Goal: Navigation & Orientation: Find specific page/section

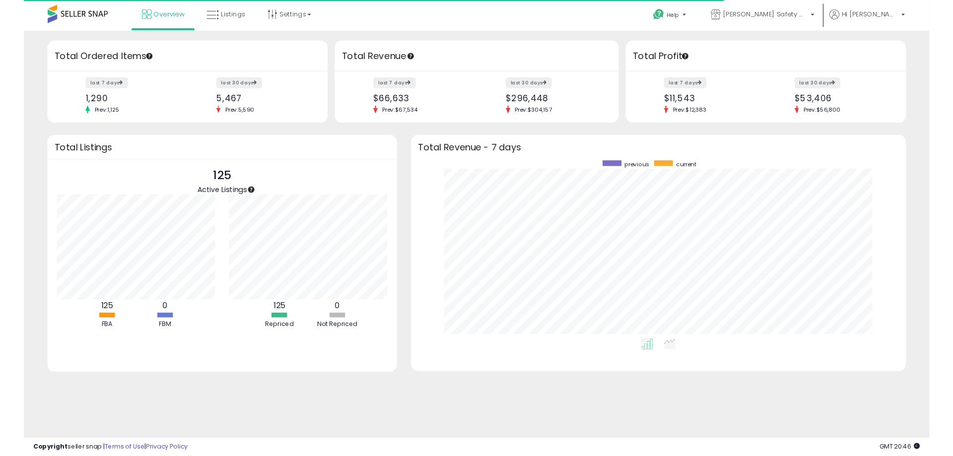
scroll to position [188, 501]
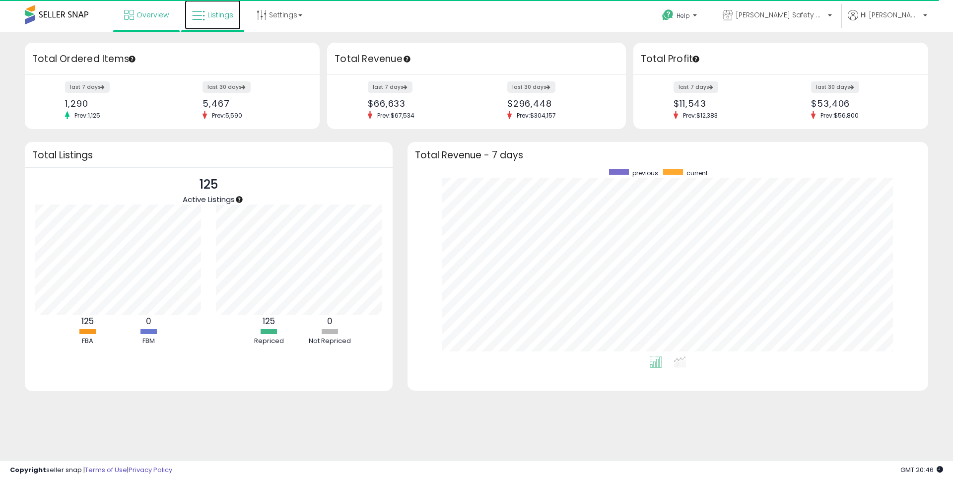
click at [215, 7] on link "Listings" at bounding box center [213, 15] width 56 height 30
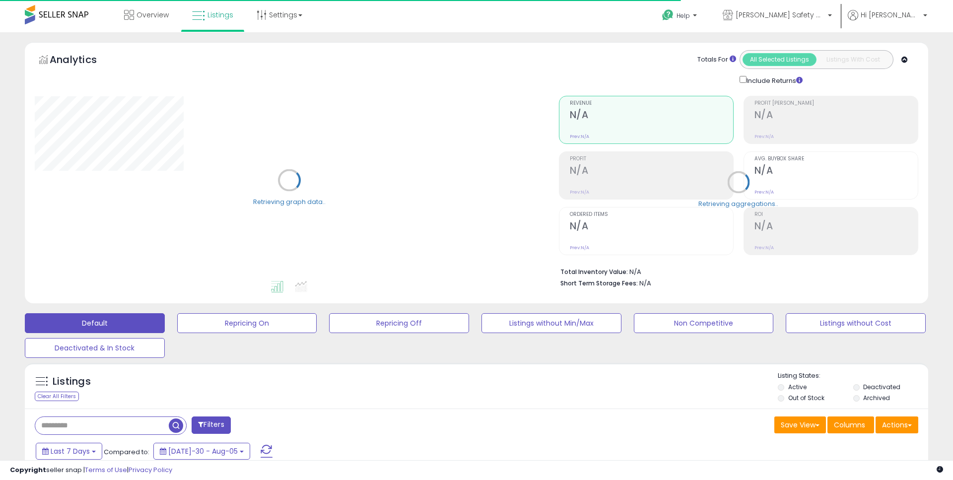
type input "**********"
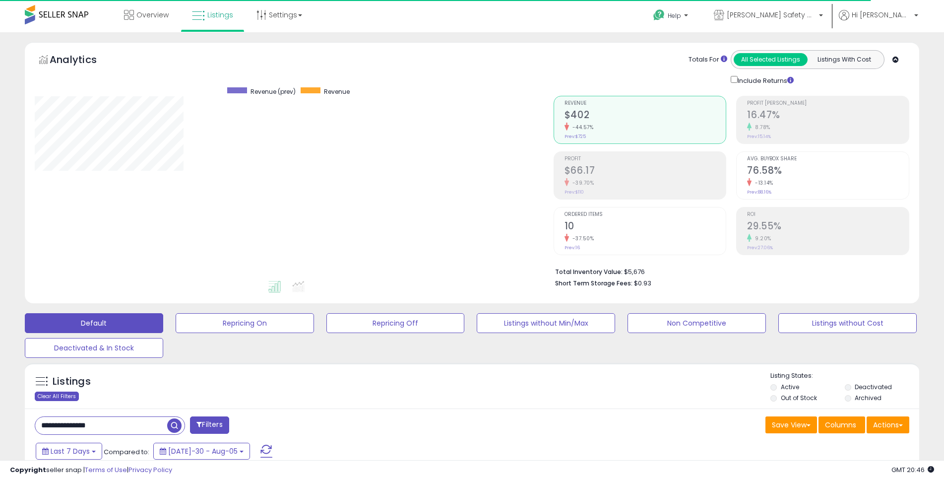
click at [67, 392] on div "Clear All Filters" at bounding box center [57, 395] width 44 height 9
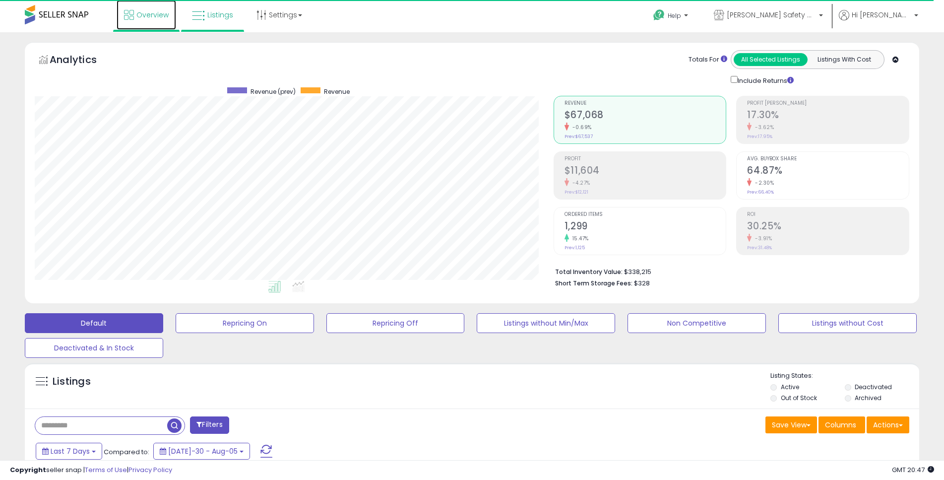
click at [158, 13] on span "Overview" at bounding box center [152, 15] width 32 height 10
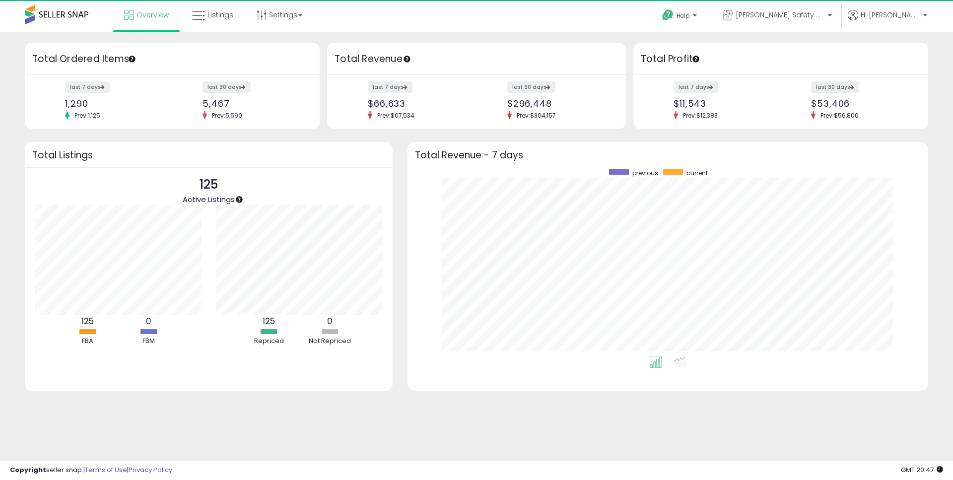
scroll to position [188, 501]
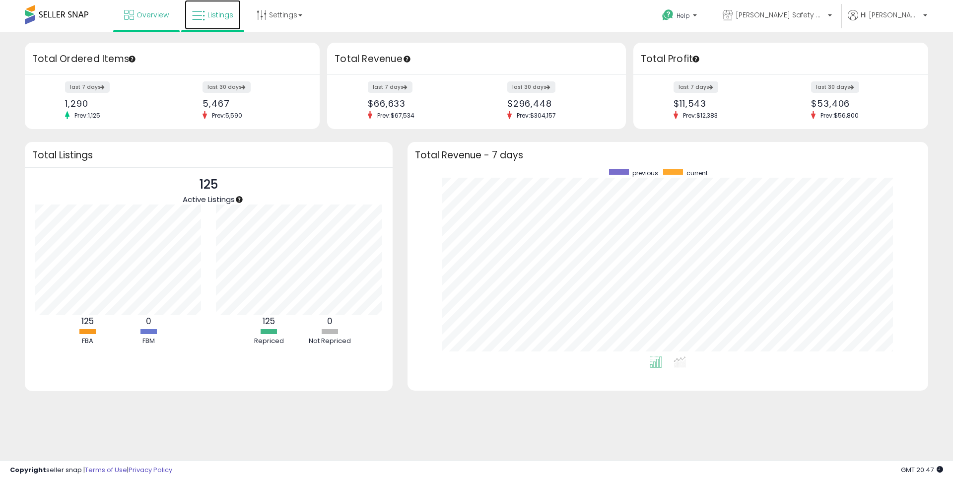
click at [225, 9] on link "Listings" at bounding box center [213, 15] width 56 height 30
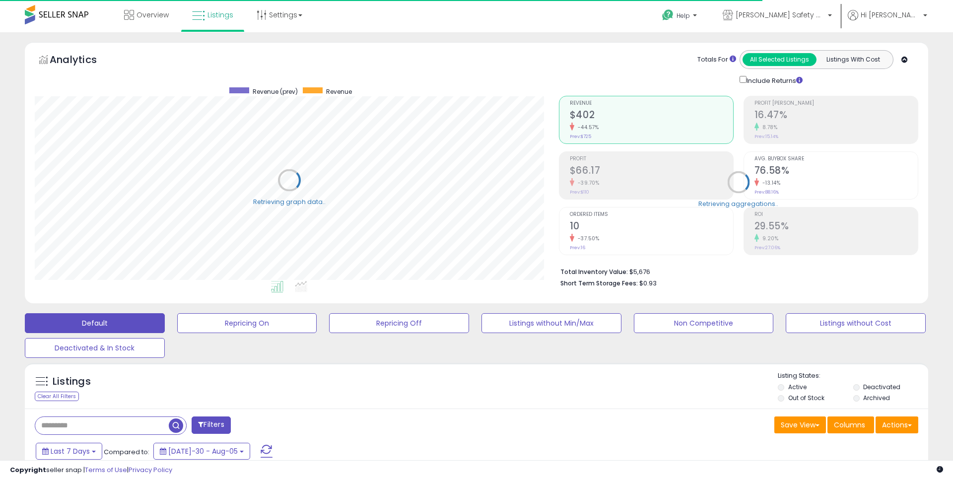
type input "**********"
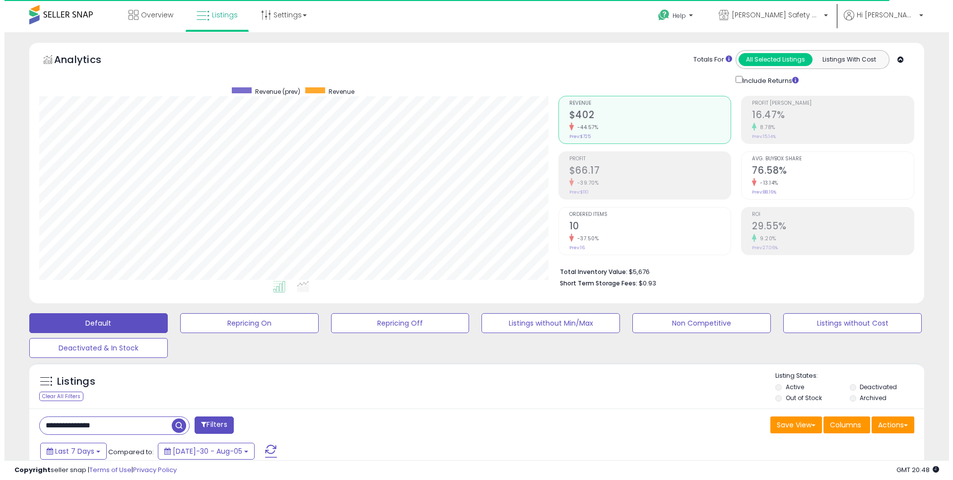
scroll to position [203, 519]
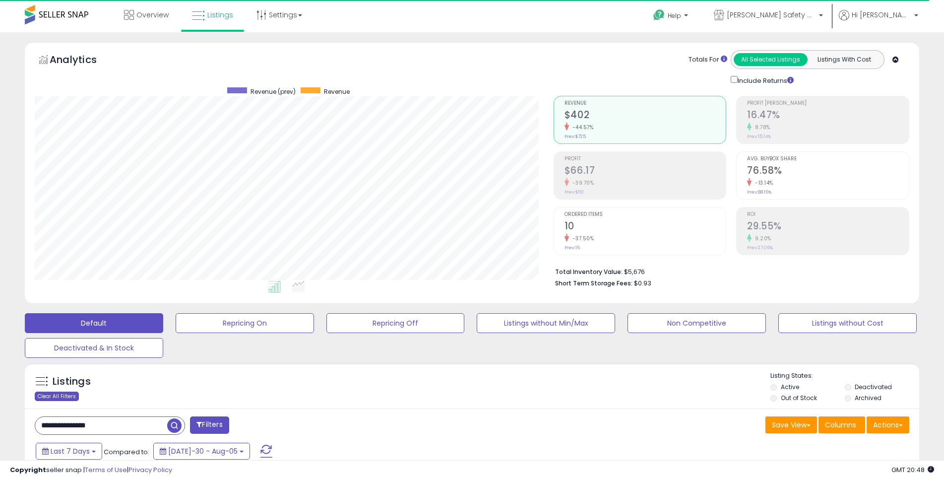
click at [70, 398] on div "Clear All Filters" at bounding box center [57, 395] width 44 height 9
click at [159, 14] on span "Overview" at bounding box center [152, 15] width 32 height 10
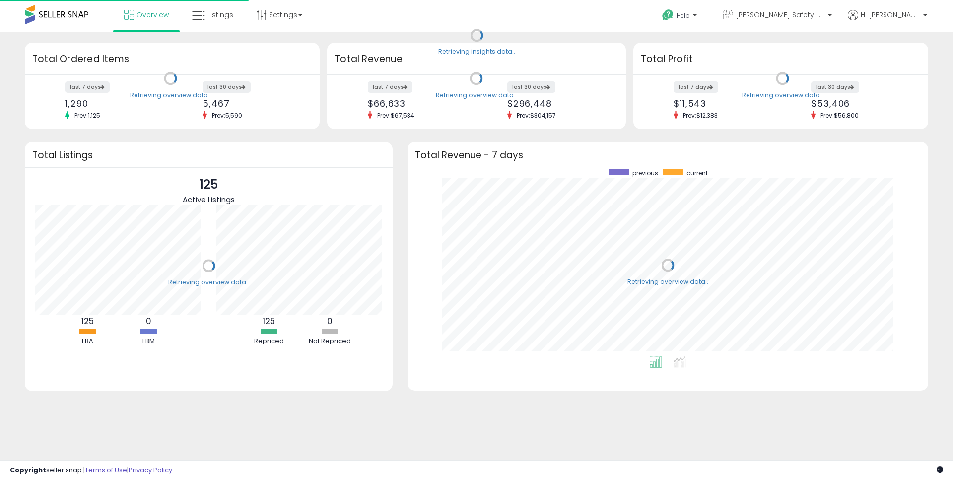
scroll to position [188, 501]
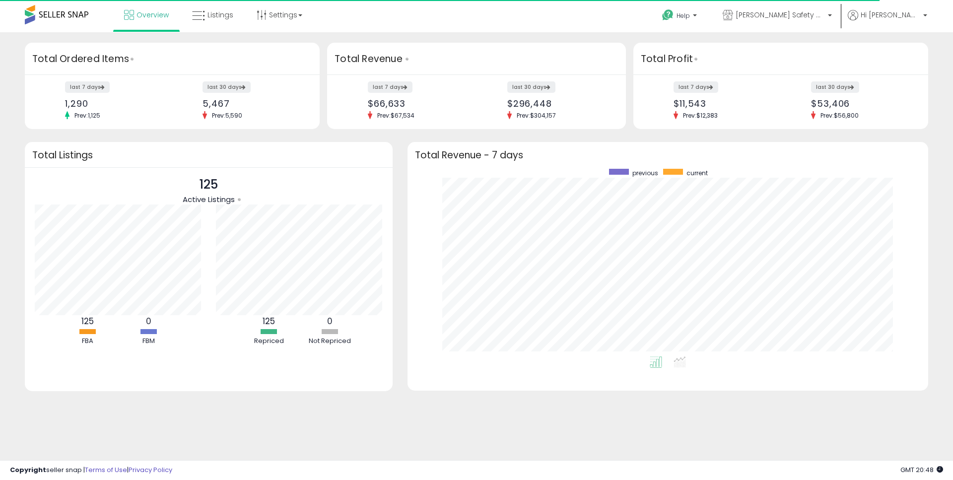
click at [332, 39] on div "Retrieving insights data.. Retrieving overview data.. Total Ordered Items last …" at bounding box center [476, 238] width 953 height 412
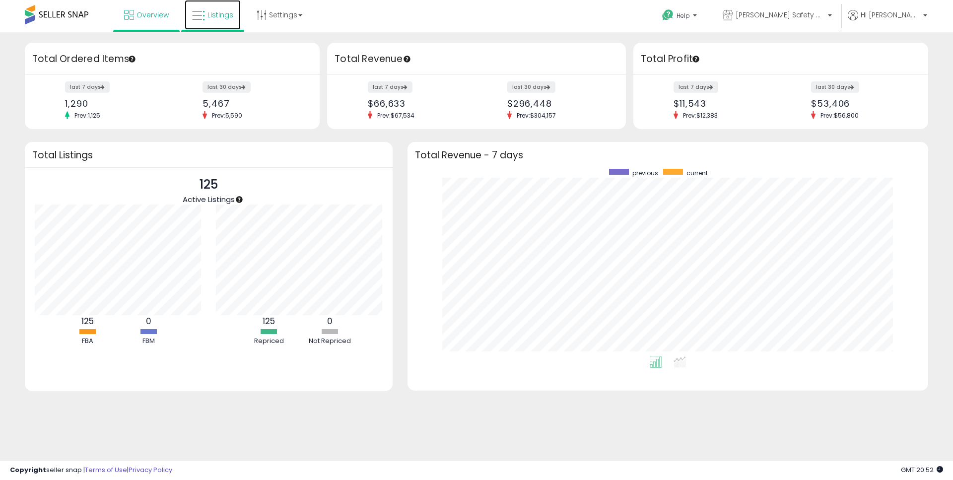
click at [235, 9] on link "Listings" at bounding box center [213, 15] width 56 height 30
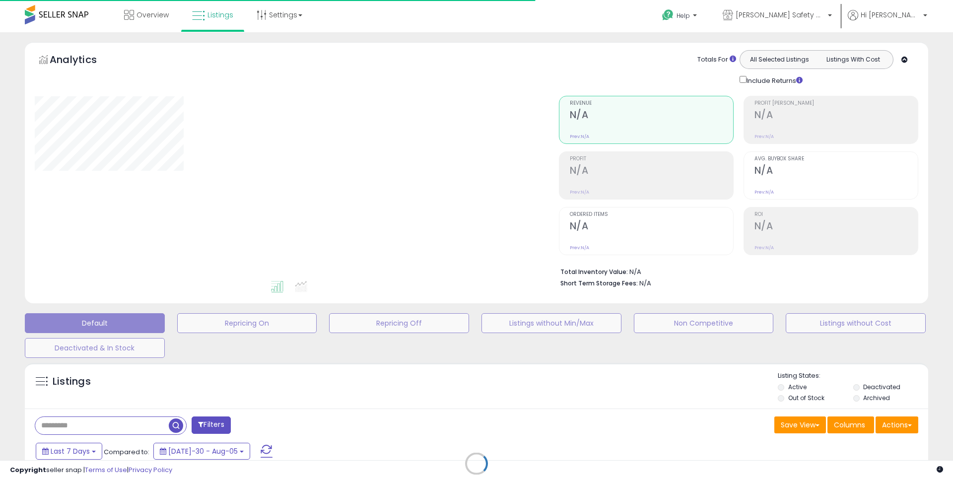
type input "**********"
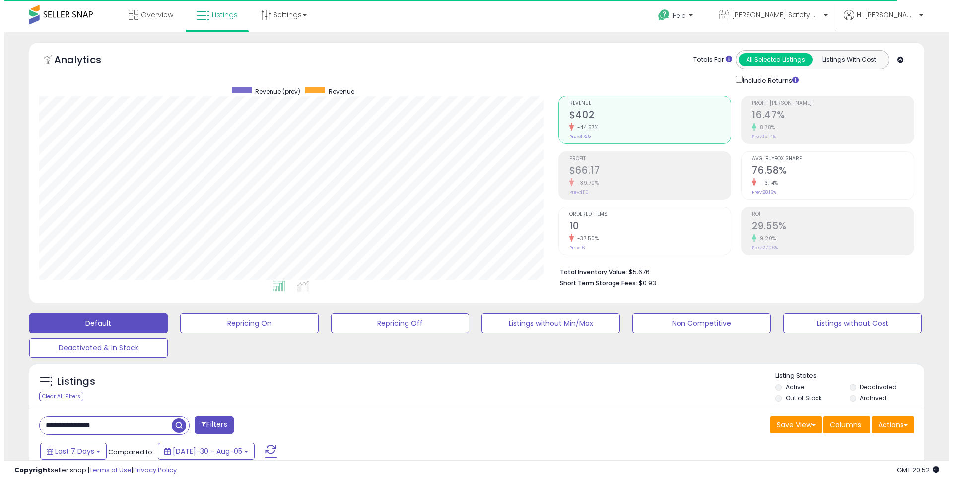
scroll to position [203, 519]
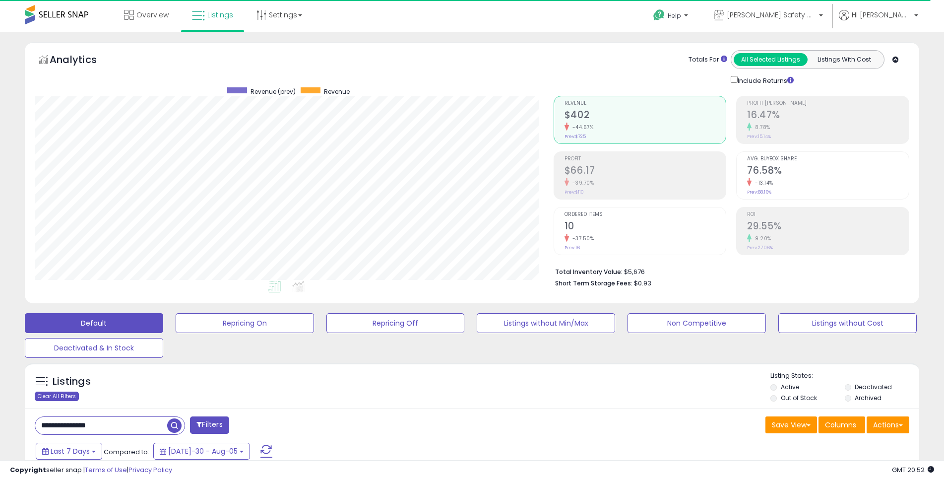
click at [66, 392] on div "Clear All Filters" at bounding box center [57, 395] width 44 height 9
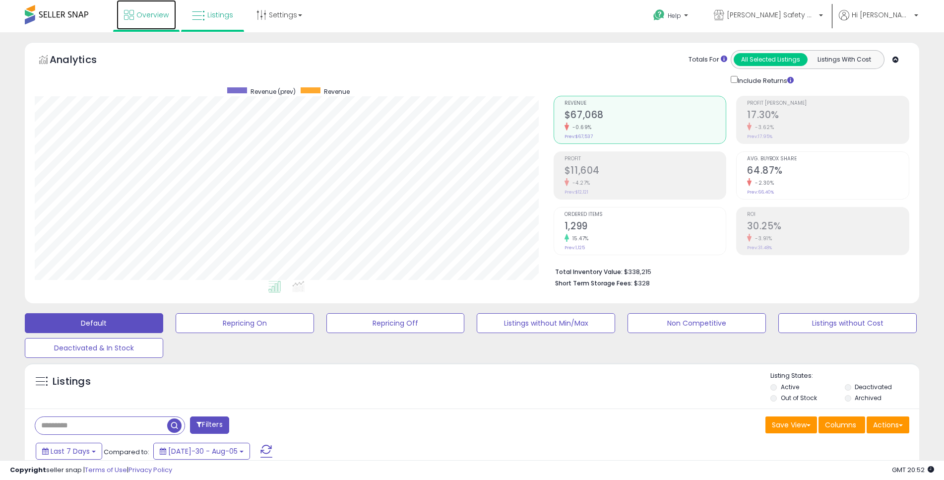
click at [160, 8] on link "Overview" at bounding box center [147, 15] width 60 height 30
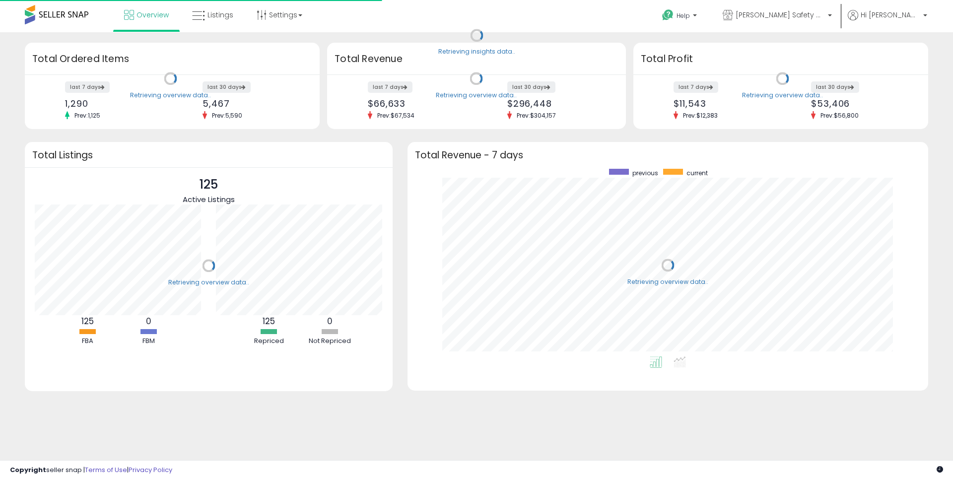
scroll to position [188, 501]
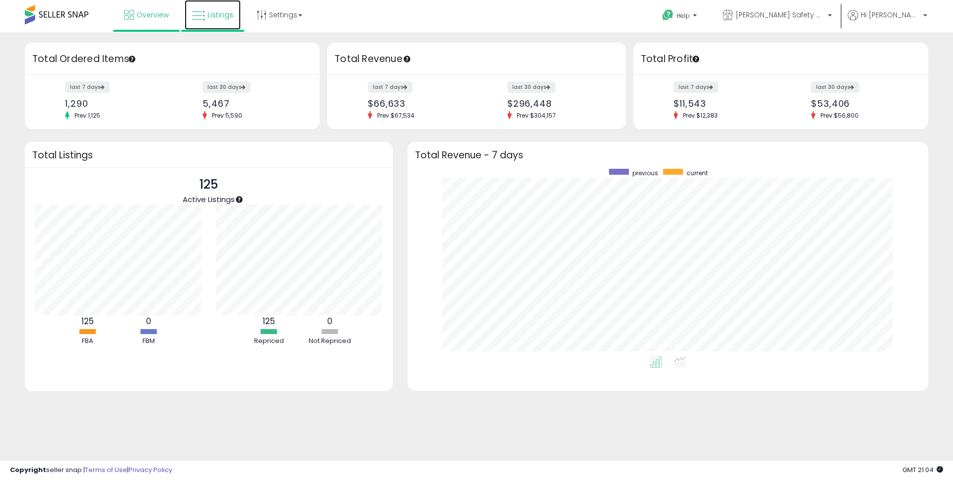
click at [228, 11] on span "Listings" at bounding box center [220, 15] width 26 height 10
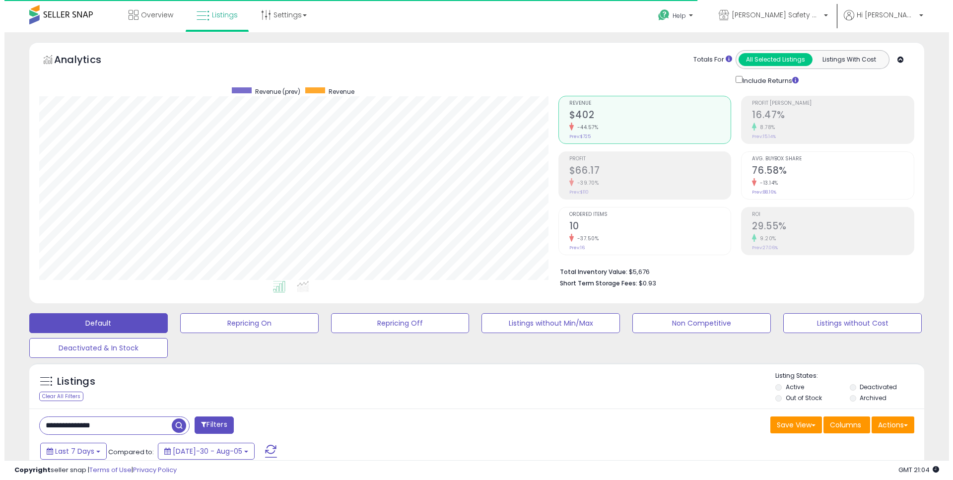
scroll to position [495975, 495659]
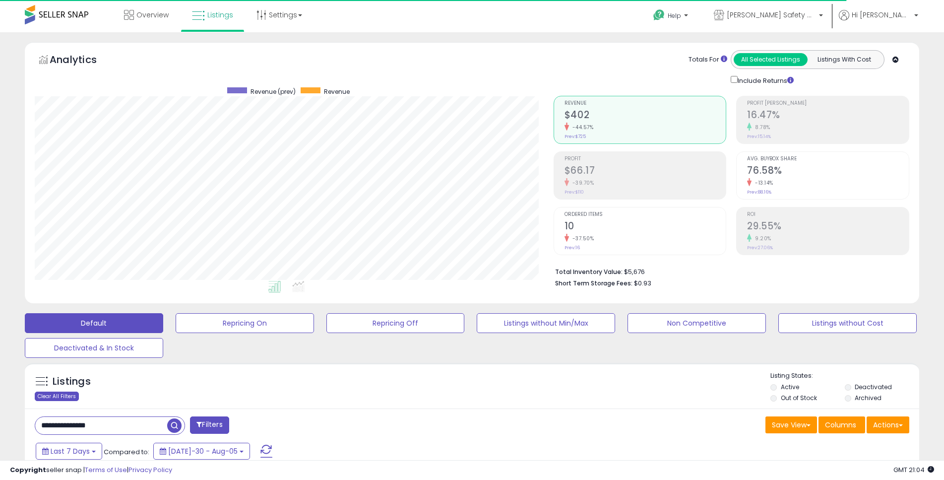
click at [66, 395] on div "Clear All Filters" at bounding box center [57, 395] width 44 height 9
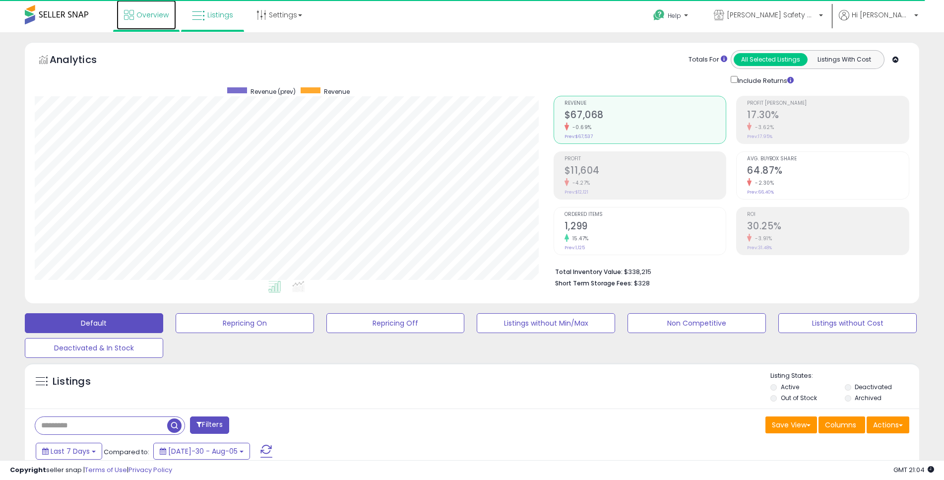
click at [161, 12] on span "Overview" at bounding box center [152, 15] width 32 height 10
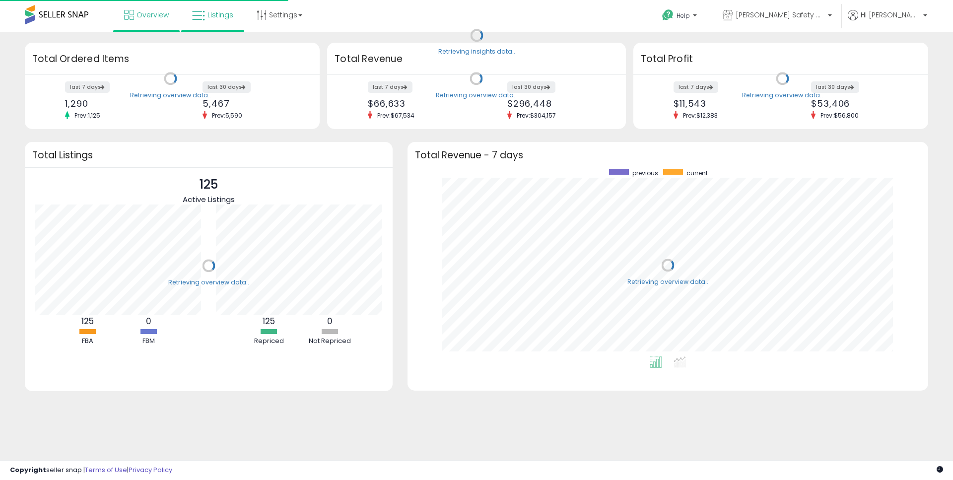
scroll to position [188, 501]
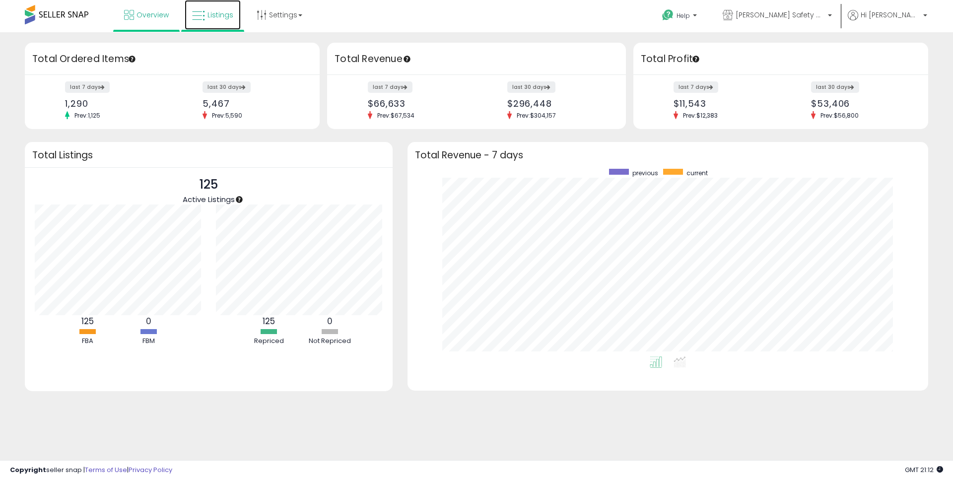
click at [229, 14] on span "Listings" at bounding box center [220, 15] width 26 height 10
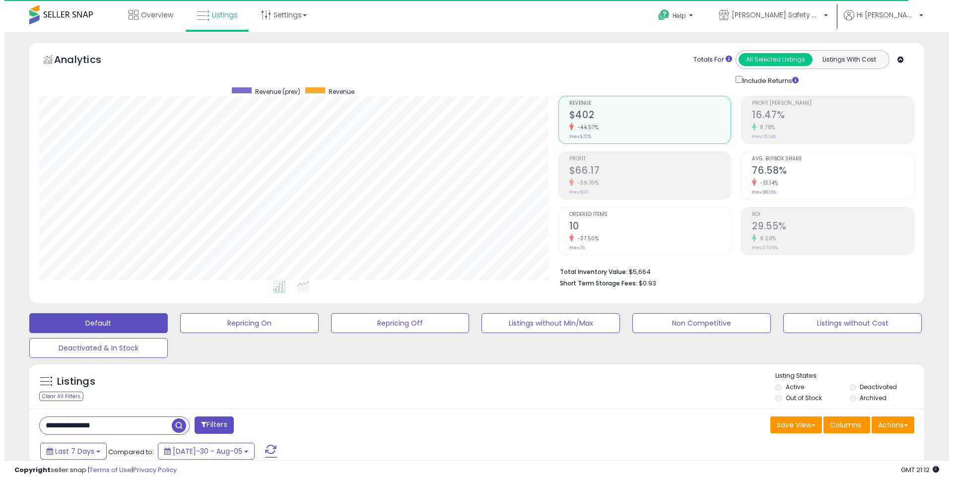
scroll to position [203, 519]
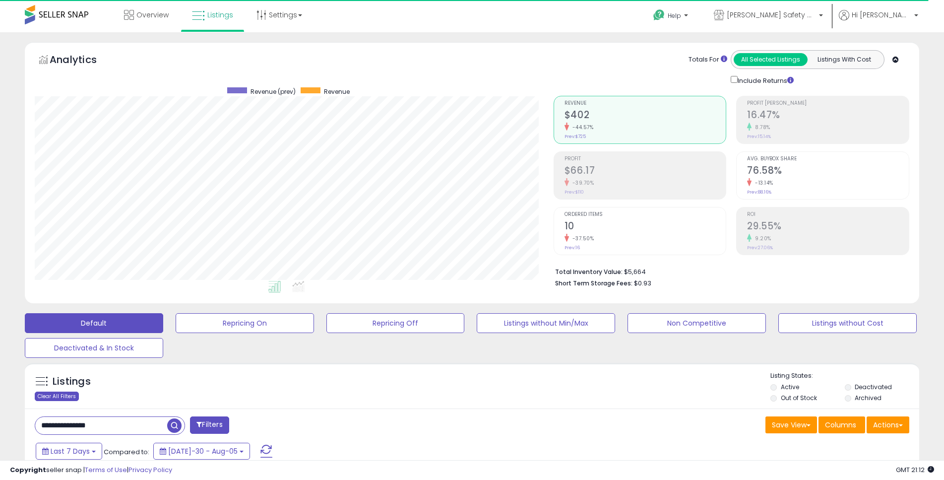
click at [66, 393] on div "Clear All Filters" at bounding box center [57, 395] width 44 height 9
click at [159, 12] on span "Overview" at bounding box center [152, 15] width 32 height 10
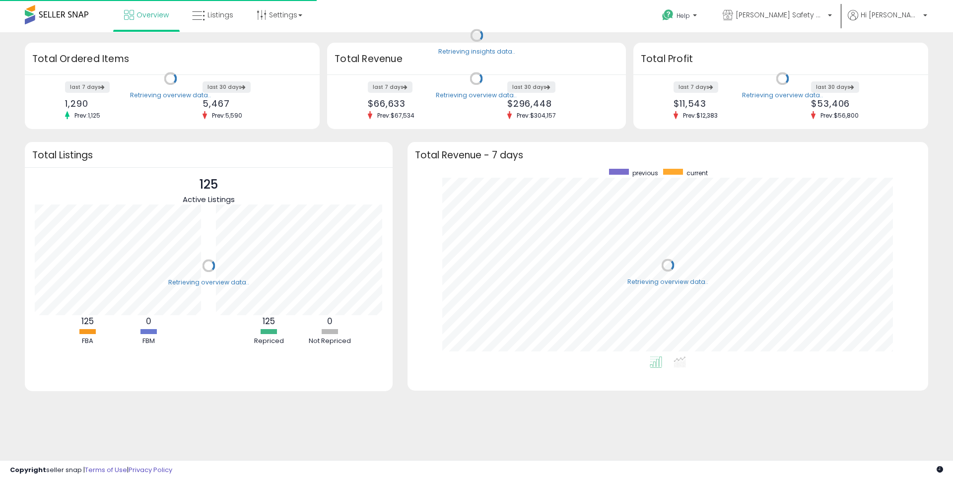
scroll to position [188, 501]
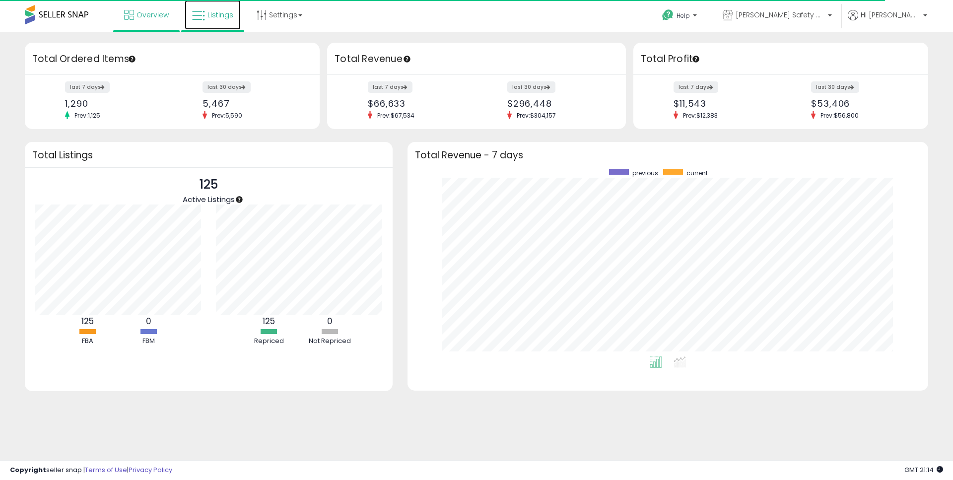
click at [227, 12] on span "Listings" at bounding box center [220, 15] width 26 height 10
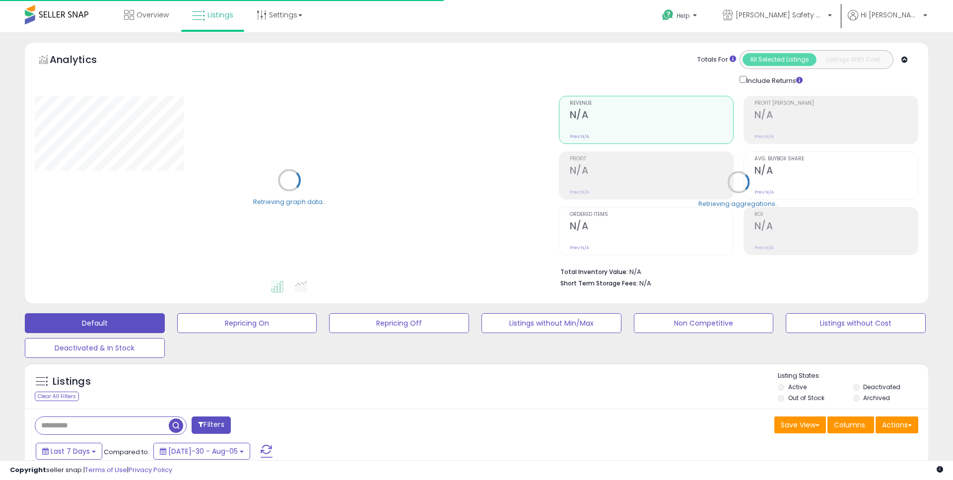
type input "**********"
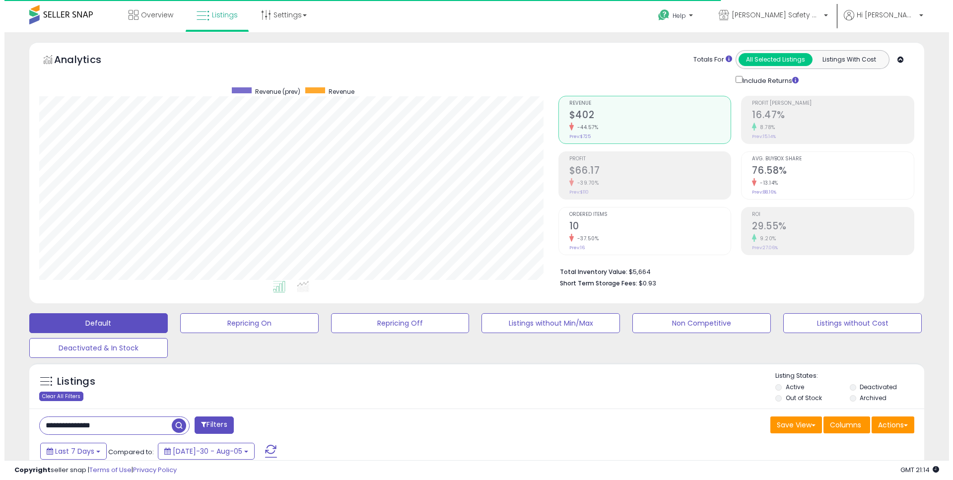
scroll to position [203, 519]
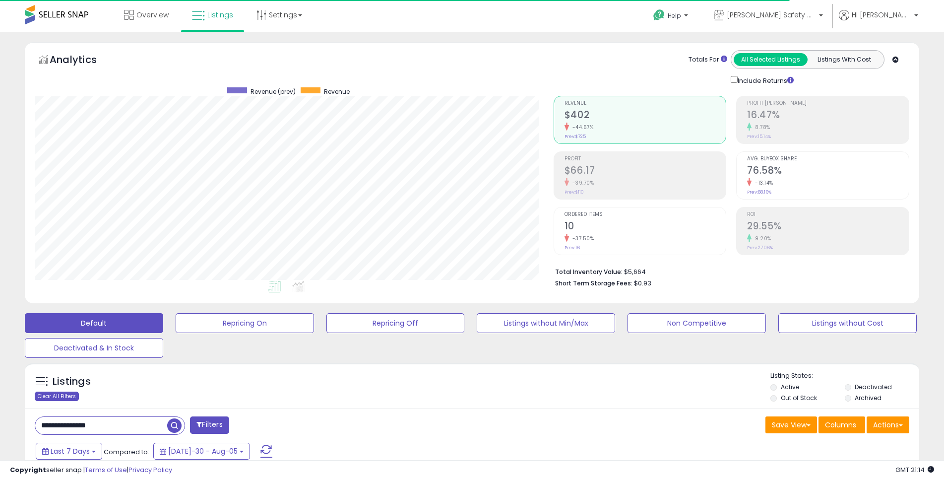
click at [70, 395] on div "Clear All Filters" at bounding box center [57, 395] width 44 height 9
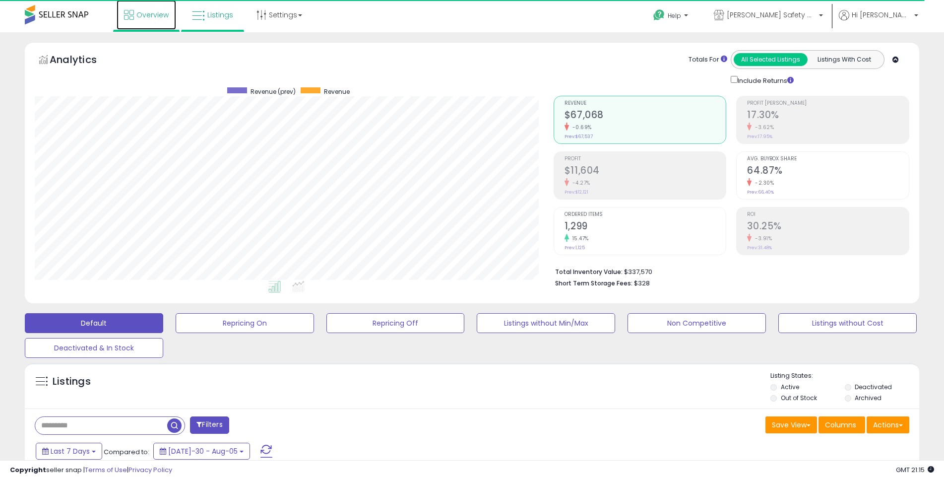
click at [162, 19] on span "Overview" at bounding box center [152, 15] width 32 height 10
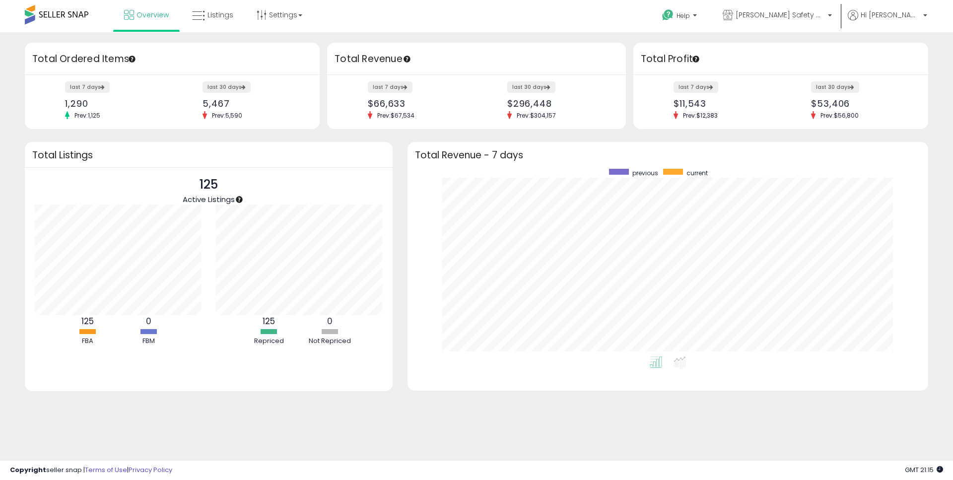
scroll to position [188, 501]
click at [211, 11] on span "Listings" at bounding box center [220, 15] width 26 height 10
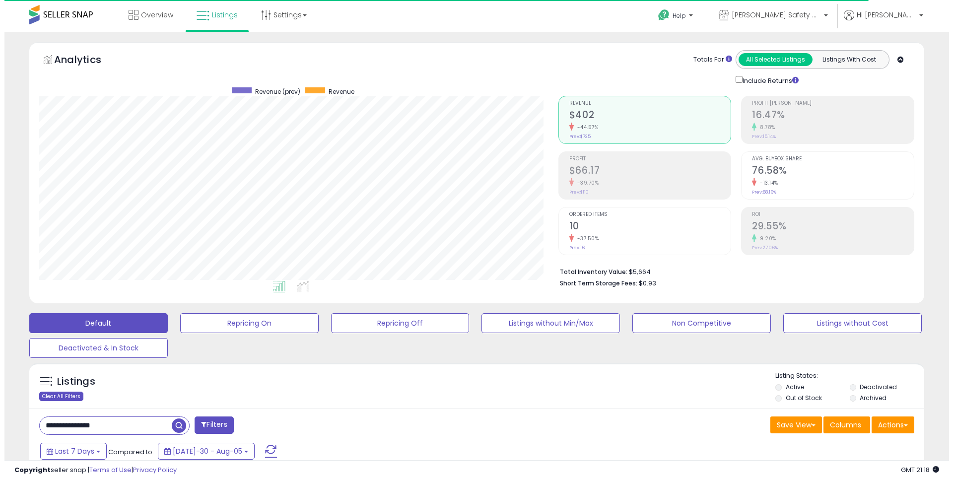
scroll to position [203, 519]
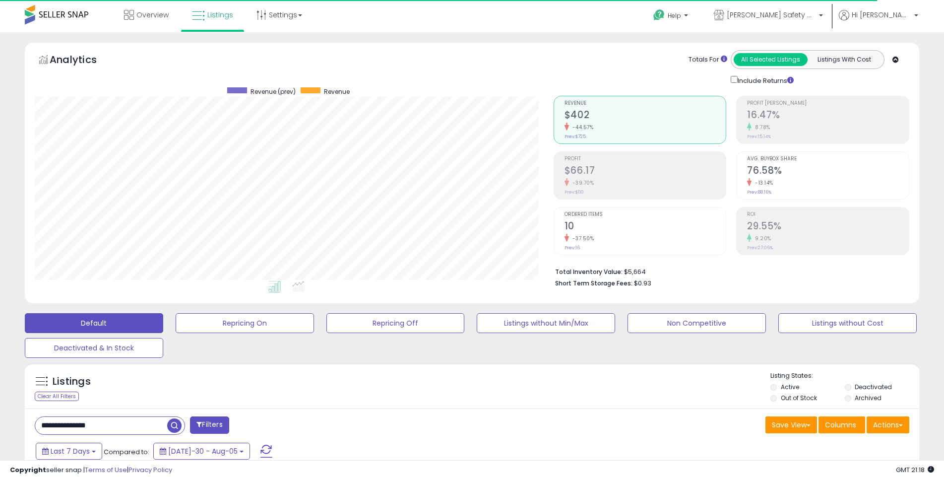
click at [68, 391] on div "Clear All Filters" at bounding box center [57, 395] width 44 height 9
click at [162, 10] on span "Overview" at bounding box center [152, 15] width 32 height 10
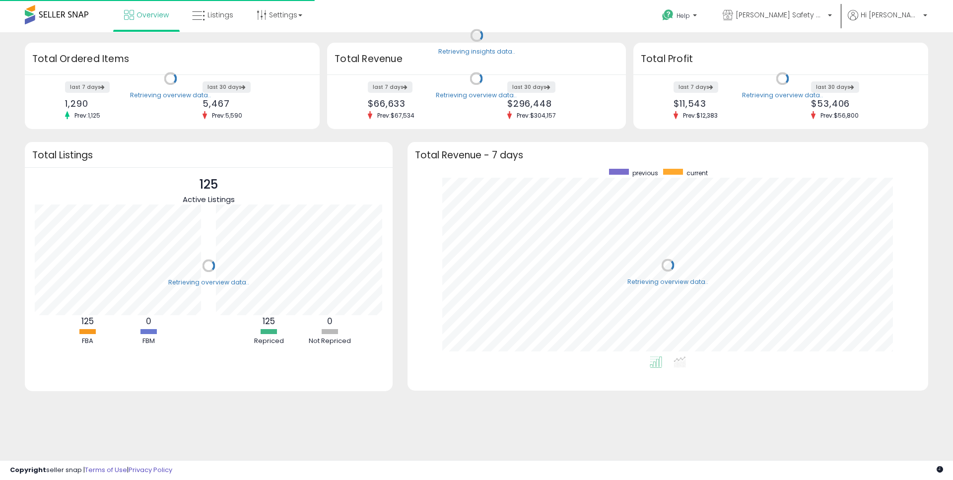
scroll to position [188, 501]
